Goal: Task Accomplishment & Management: Complete application form

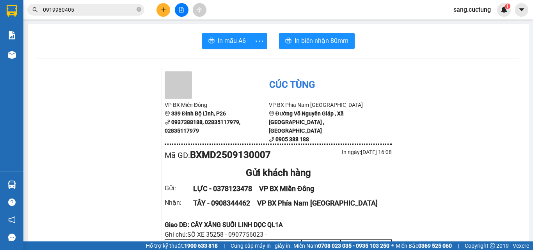
scroll to position [78, 0]
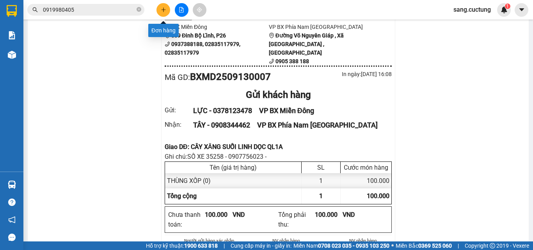
click at [163, 6] on button at bounding box center [164, 10] width 14 height 14
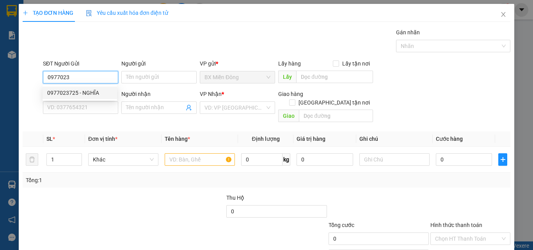
click at [104, 95] on div "0977023725 - NGHĨA" at bounding box center [79, 93] width 65 height 9
type input "0977023725"
type input "NGHĨA"
type input "0358019489"
type input "LINH"
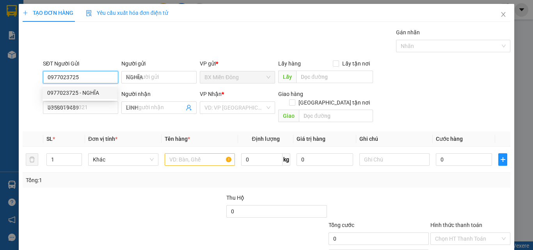
type input "250.000"
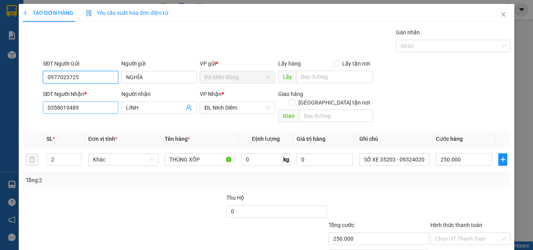
type input "0977023725"
click at [73, 113] on input "0358019489" at bounding box center [80, 108] width 75 height 12
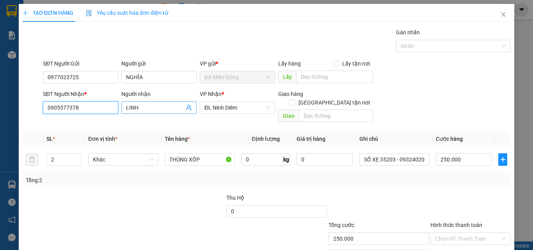
type input "0905577378"
click at [137, 109] on input "LINH" at bounding box center [155, 107] width 58 height 9
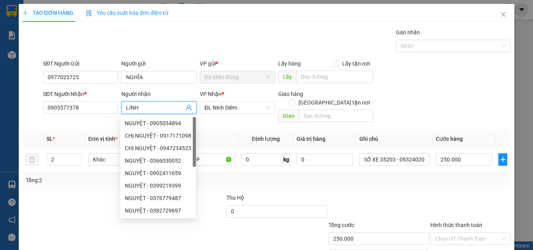
type input "b"
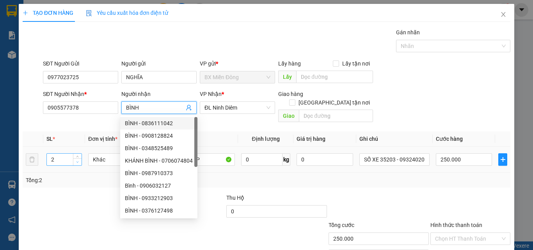
type input "BÌNH"
type input "1"
click at [76, 161] on icon "down" at bounding box center [77, 162] width 3 height 3
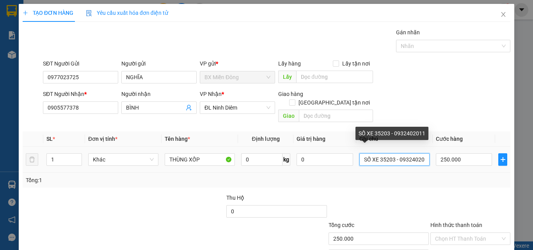
scroll to position [0, 5]
drag, startPoint x: 377, startPoint y: 152, endPoint x: 465, endPoint y: 166, distance: 89.4
click at [465, 166] on div "SL * Đơn vị tính * Tên hàng * Định lượng Giá trị hàng Ghi chú Cước hàng 1 Khác …" at bounding box center [267, 160] width 488 height 56
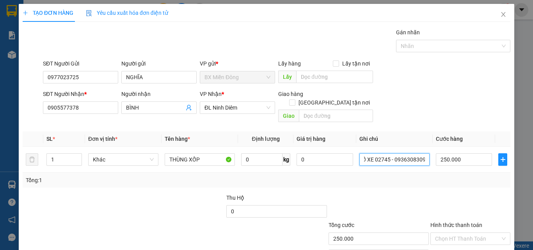
type input "SỐ XE 02745 - 0936308309"
type input "5"
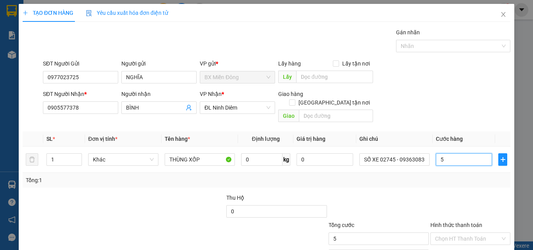
type input "50"
click at [481, 197] on div at bounding box center [471, 207] width 82 height 27
type input "50.000"
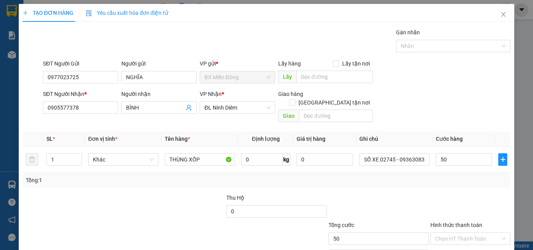
type input "50.000"
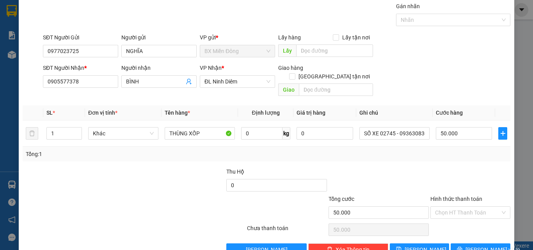
scroll to position [39, 0]
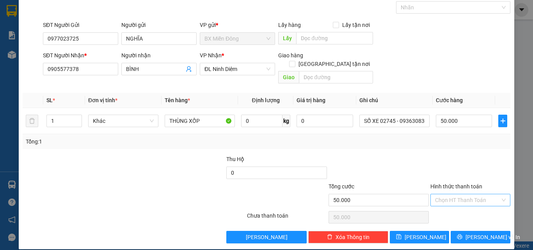
click at [481, 194] on div "Chọn HT Thanh Toán" at bounding box center [471, 200] width 80 height 12
click at [448, 207] on div "Tại văn phòng" at bounding box center [466, 207] width 70 height 9
type input "0"
click at [477, 233] on span "[PERSON_NAME] và In" at bounding box center [493, 237] width 55 height 9
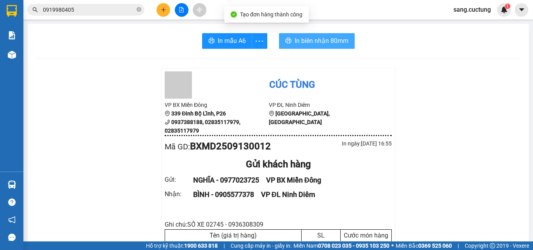
click at [320, 36] on span "In biên nhận 80mm" at bounding box center [322, 41] width 54 height 10
